Goal: Navigation & Orientation: Understand site structure

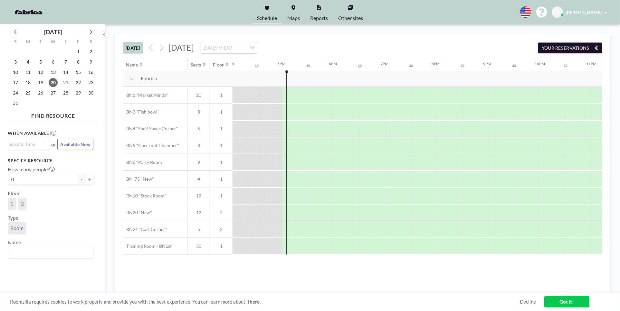
scroll to position [0, 851]
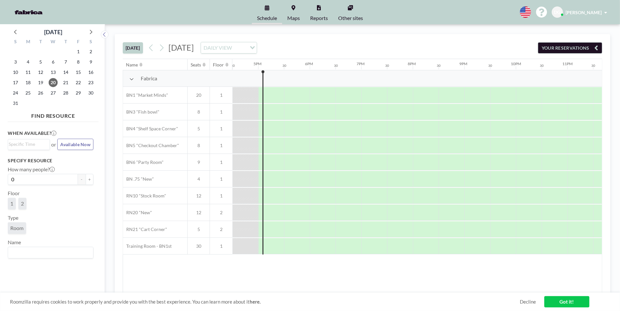
click at [131, 77] on icon at bounding box center [132, 78] width 5 height 5
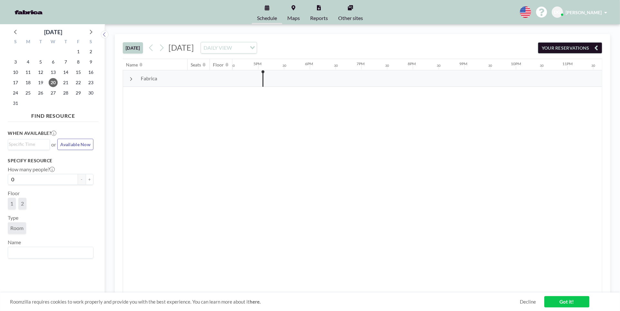
click at [131, 77] on icon at bounding box center [132, 79] width 2 height 4
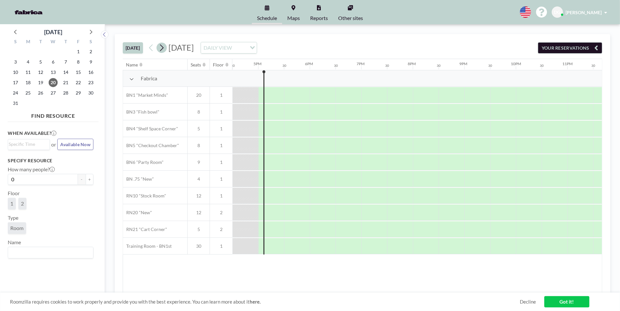
click at [164, 49] on icon at bounding box center [162, 48] width 6 height 10
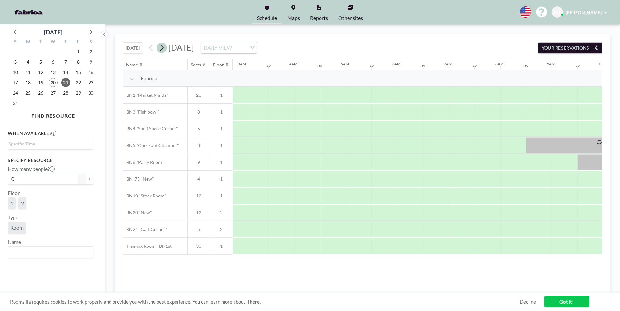
scroll to position [0, 347]
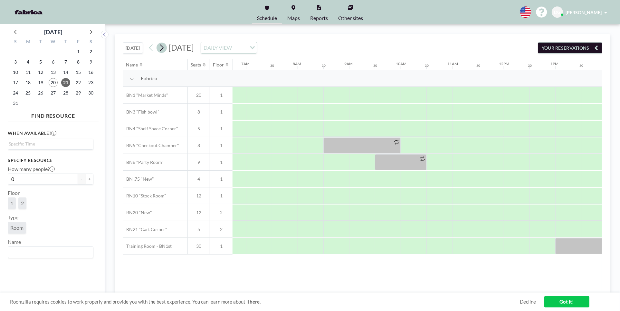
click at [164, 49] on icon at bounding box center [162, 48] width 6 height 10
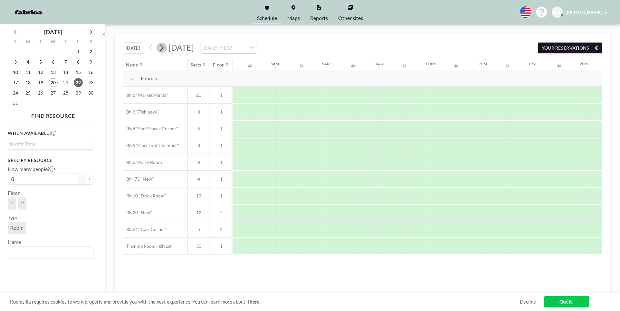
scroll to position [0, 387]
click at [164, 49] on icon at bounding box center [162, 48] width 6 height 10
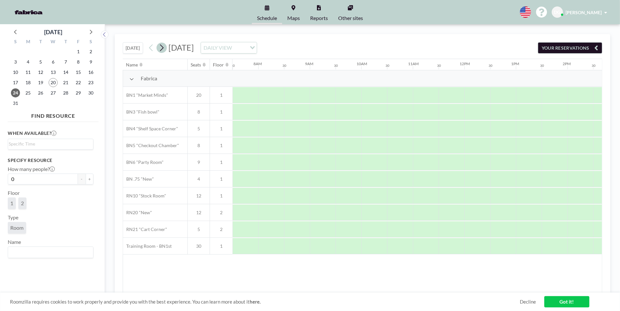
click at [164, 49] on icon at bounding box center [162, 48] width 6 height 10
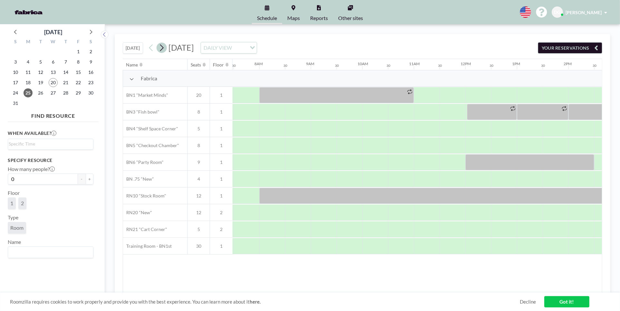
click at [164, 49] on icon at bounding box center [162, 48] width 6 height 10
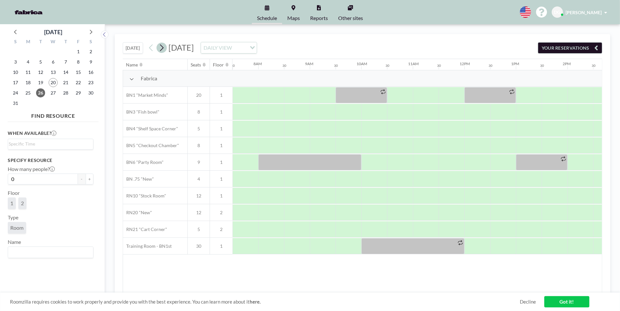
click at [164, 49] on icon at bounding box center [162, 48] width 6 height 10
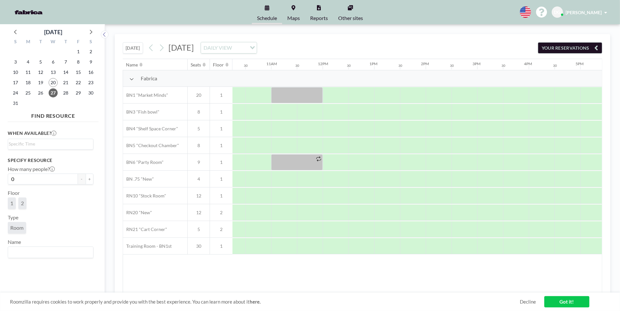
scroll to position [0, 520]
click at [21, 203] on span "2" at bounding box center [22, 203] width 3 height 6
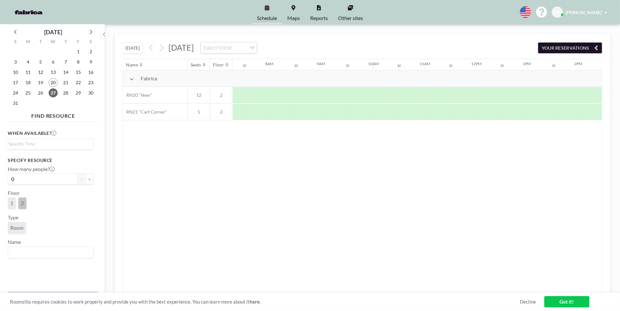
scroll to position [0, 387]
click at [13, 203] on span "1" at bounding box center [11, 203] width 3 height 6
